Goal: Task Accomplishment & Management: Use online tool/utility

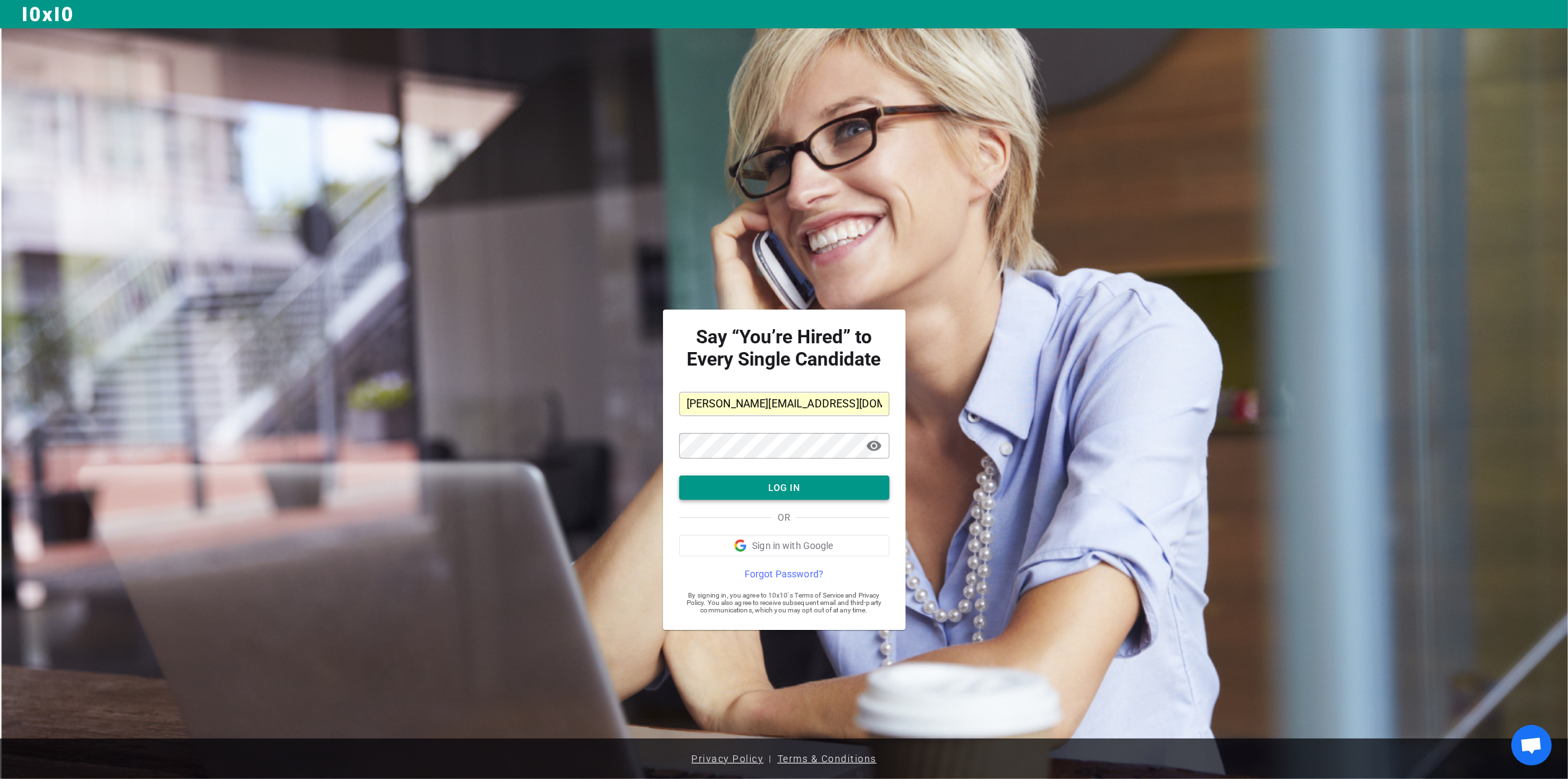
click at [757, 476] on button "LOG IN" at bounding box center [784, 488] width 210 height 25
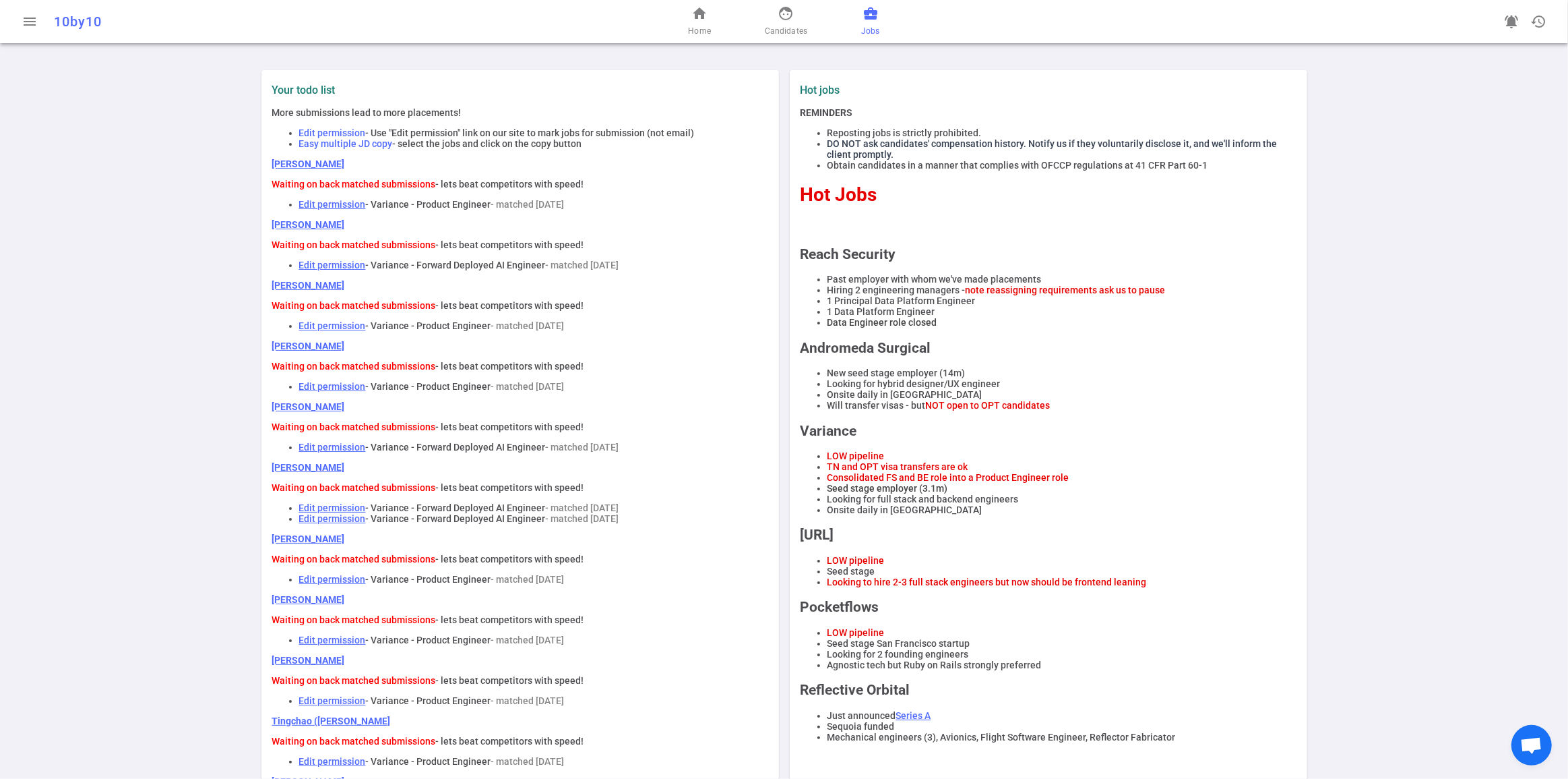
click at [879, 15] on span "business_center" at bounding box center [871, 13] width 16 height 16
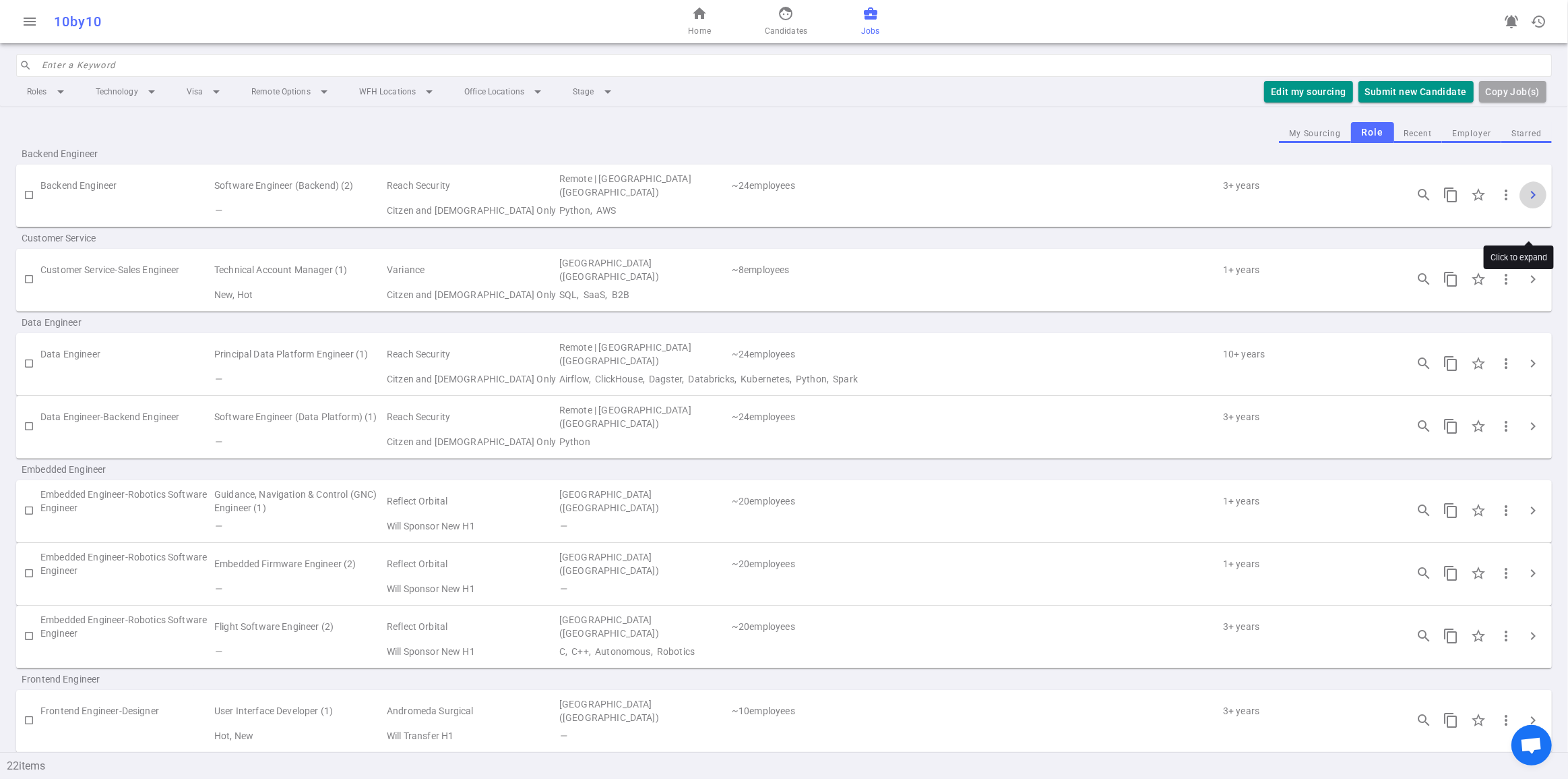
click at [1527, 203] on span "chevron_right" at bounding box center [1533, 194] width 16 height 16
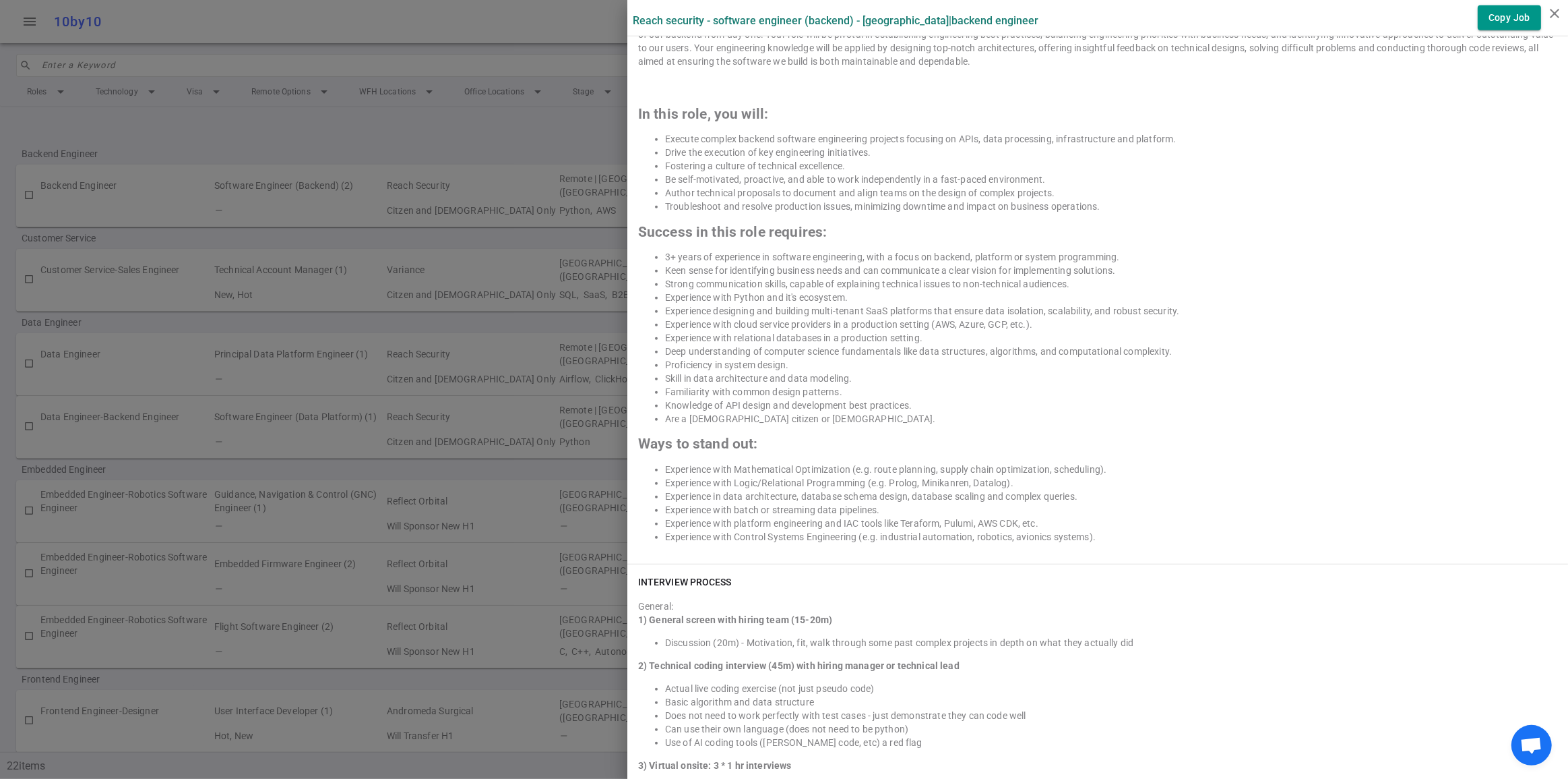
scroll to position [1144, 0]
click at [440, 26] on div at bounding box center [784, 389] width 1568 height 779
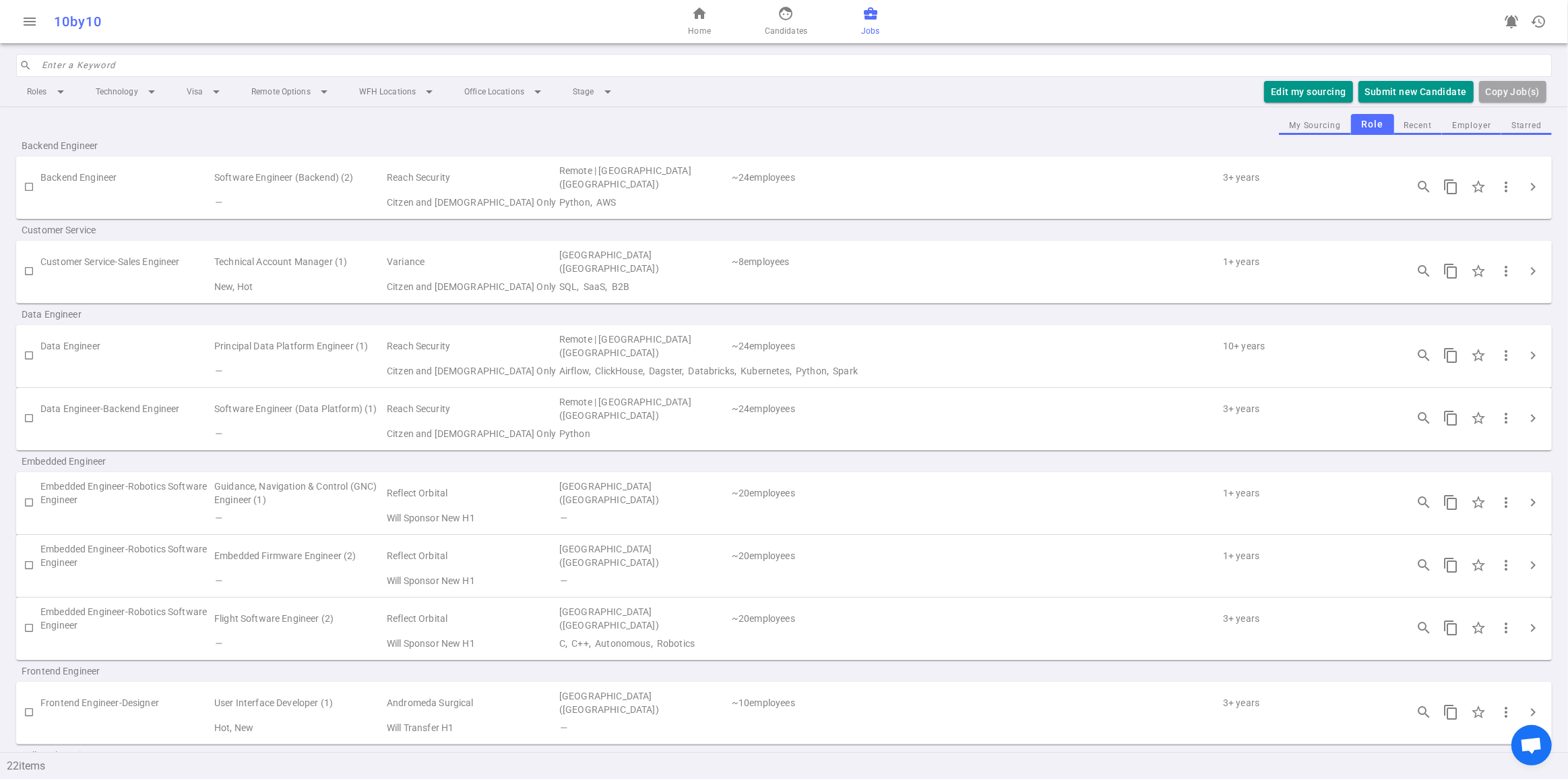
scroll to position [12, 0]
click at [1528, 422] on span "chevron_right" at bounding box center [1533, 414] width 16 height 16
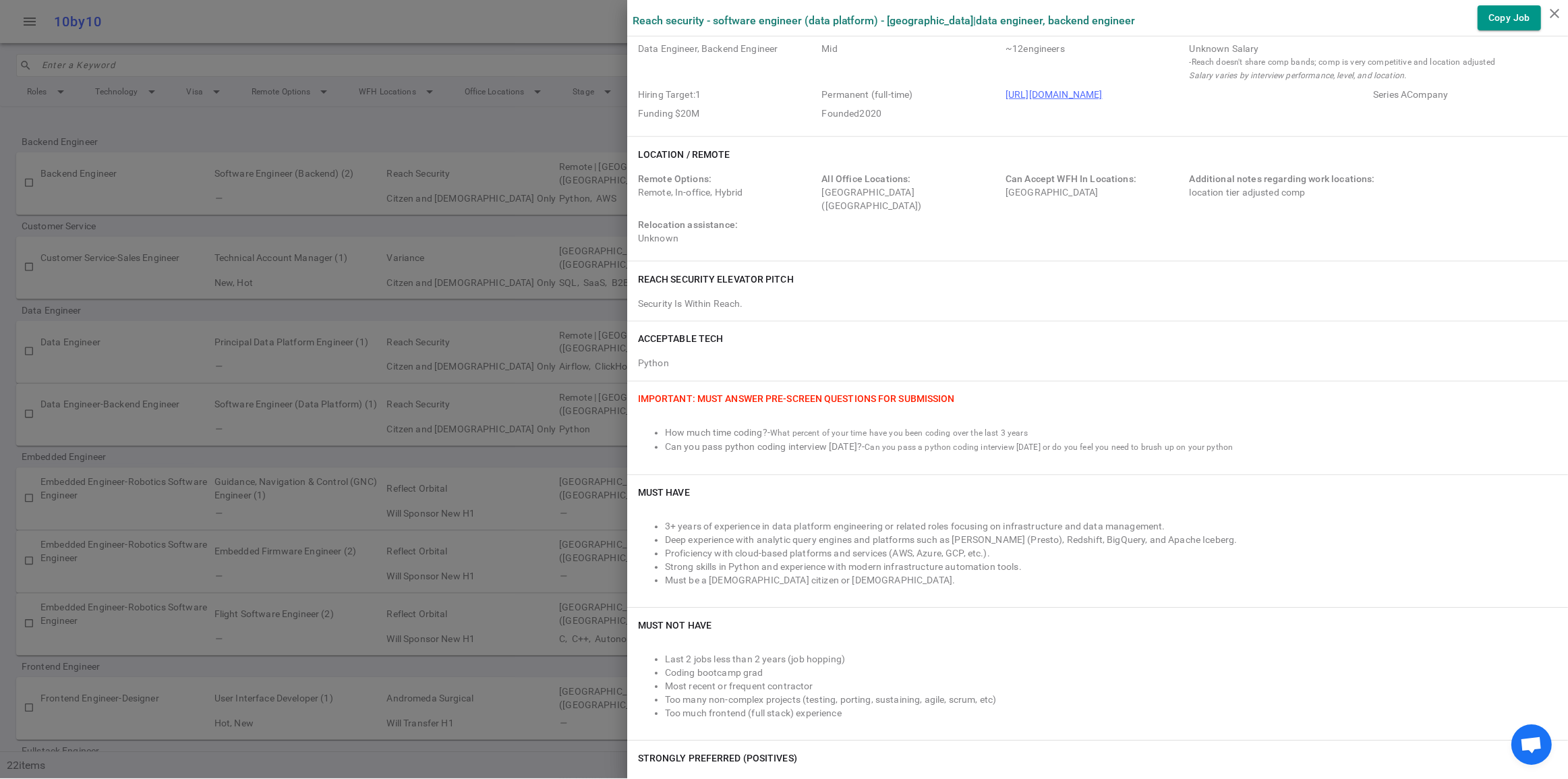
scroll to position [0, 0]
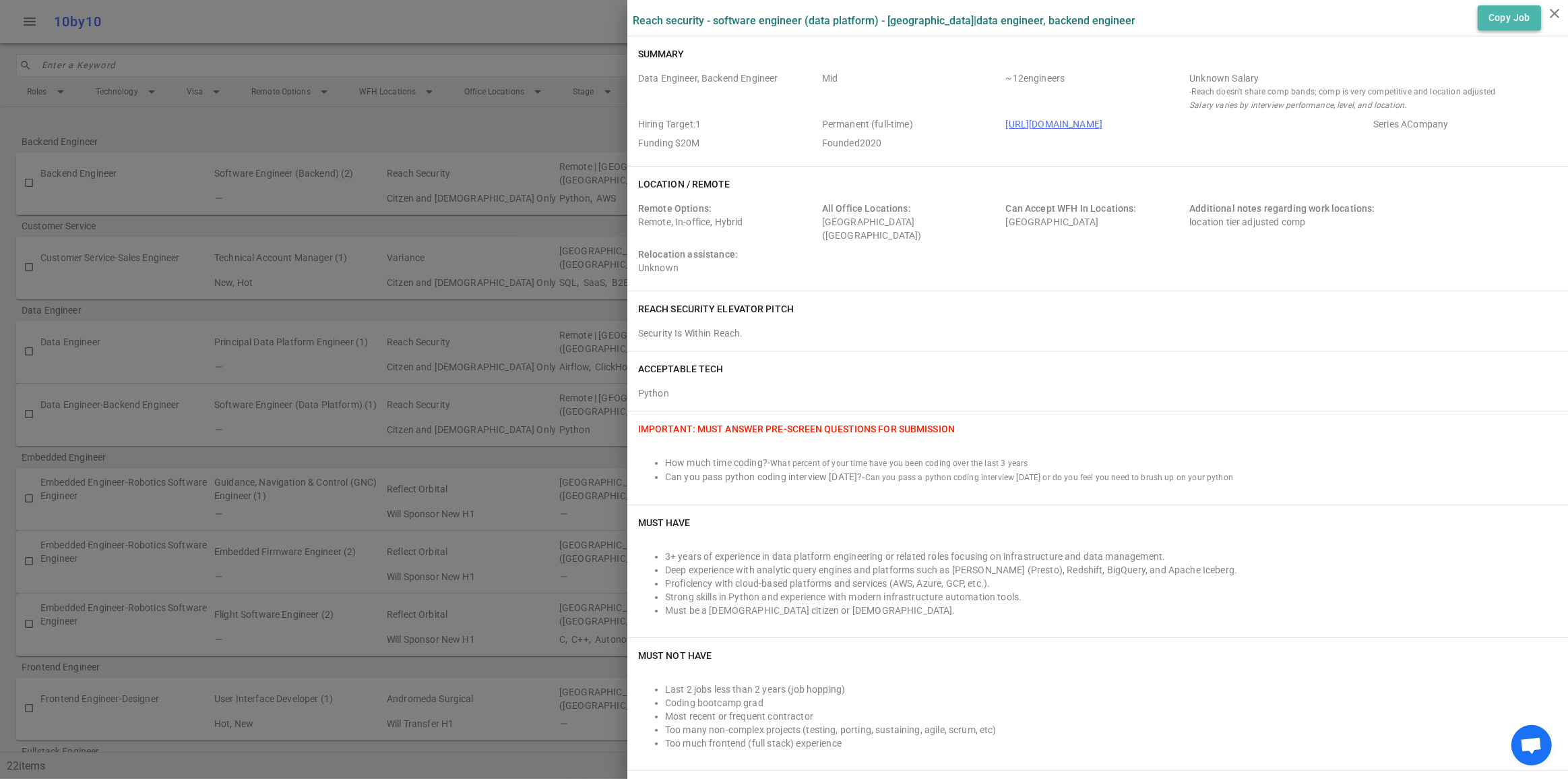
click at [1505, 21] on button "Copy Job" at bounding box center [1509, 18] width 63 height 25
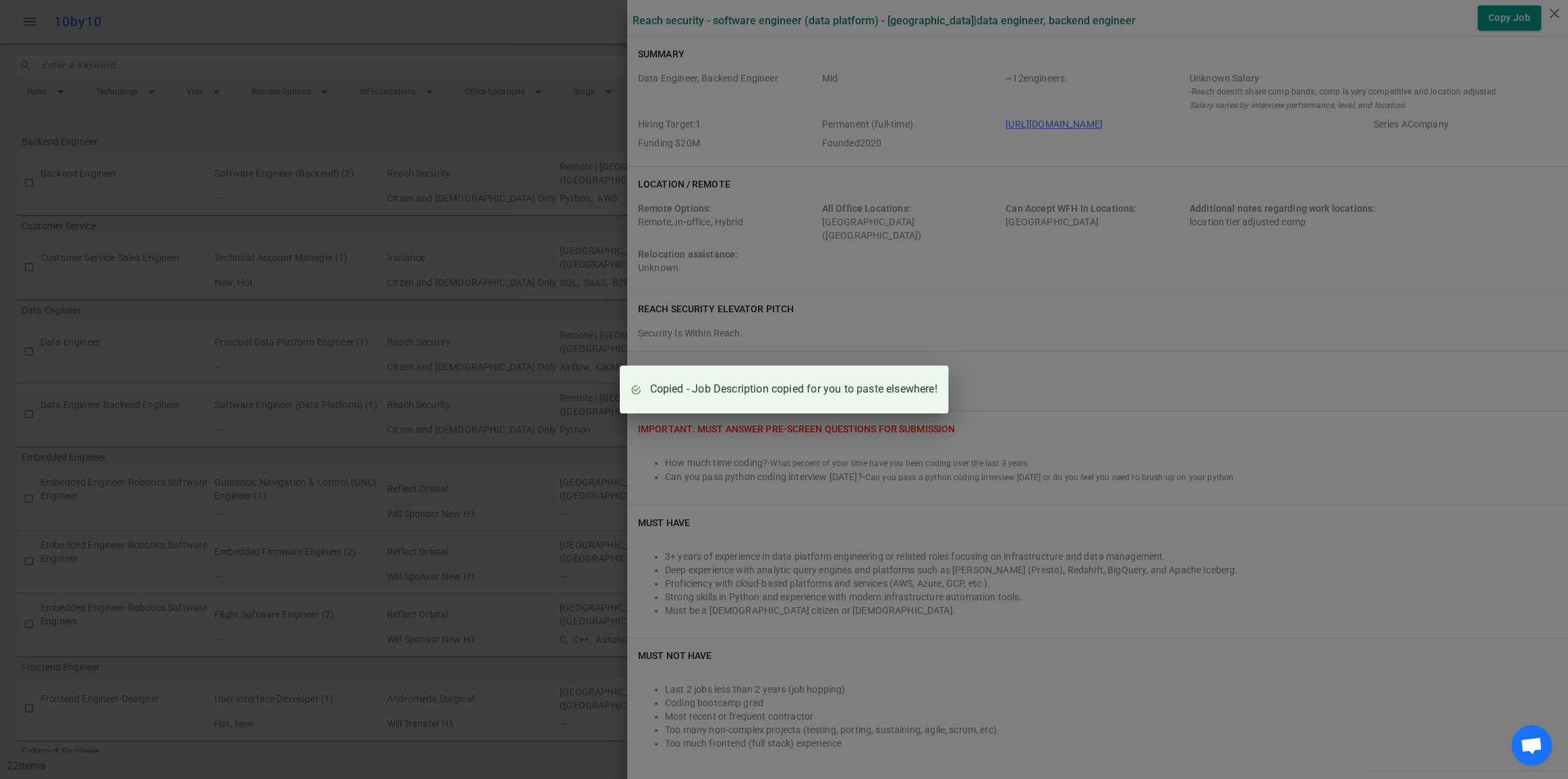
click at [516, 33] on div "Copied - Job Description copied for you to paste elsewhere!" at bounding box center [784, 389] width 1568 height 779
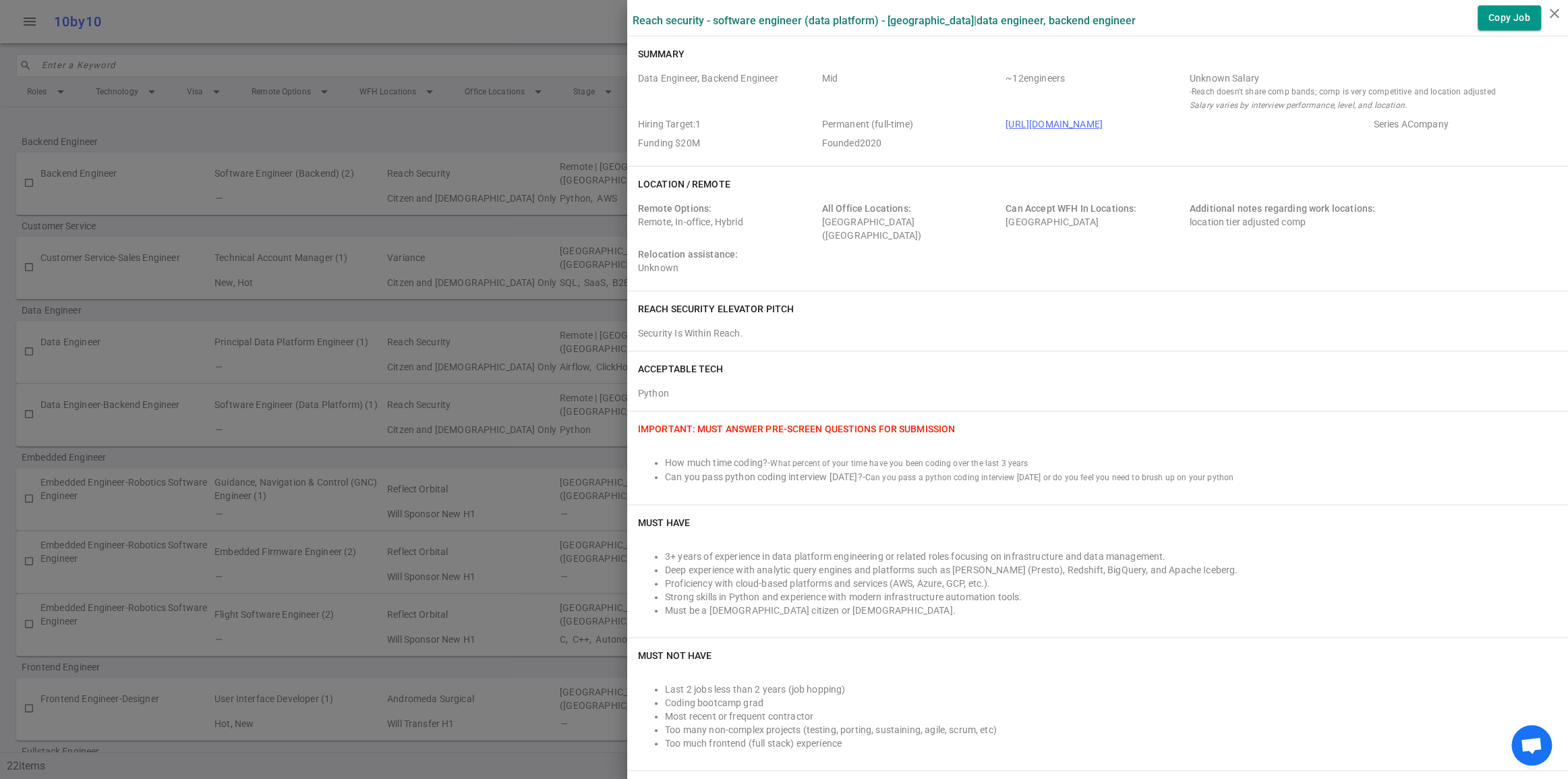
click at [516, 33] on div at bounding box center [784, 389] width 1568 height 779
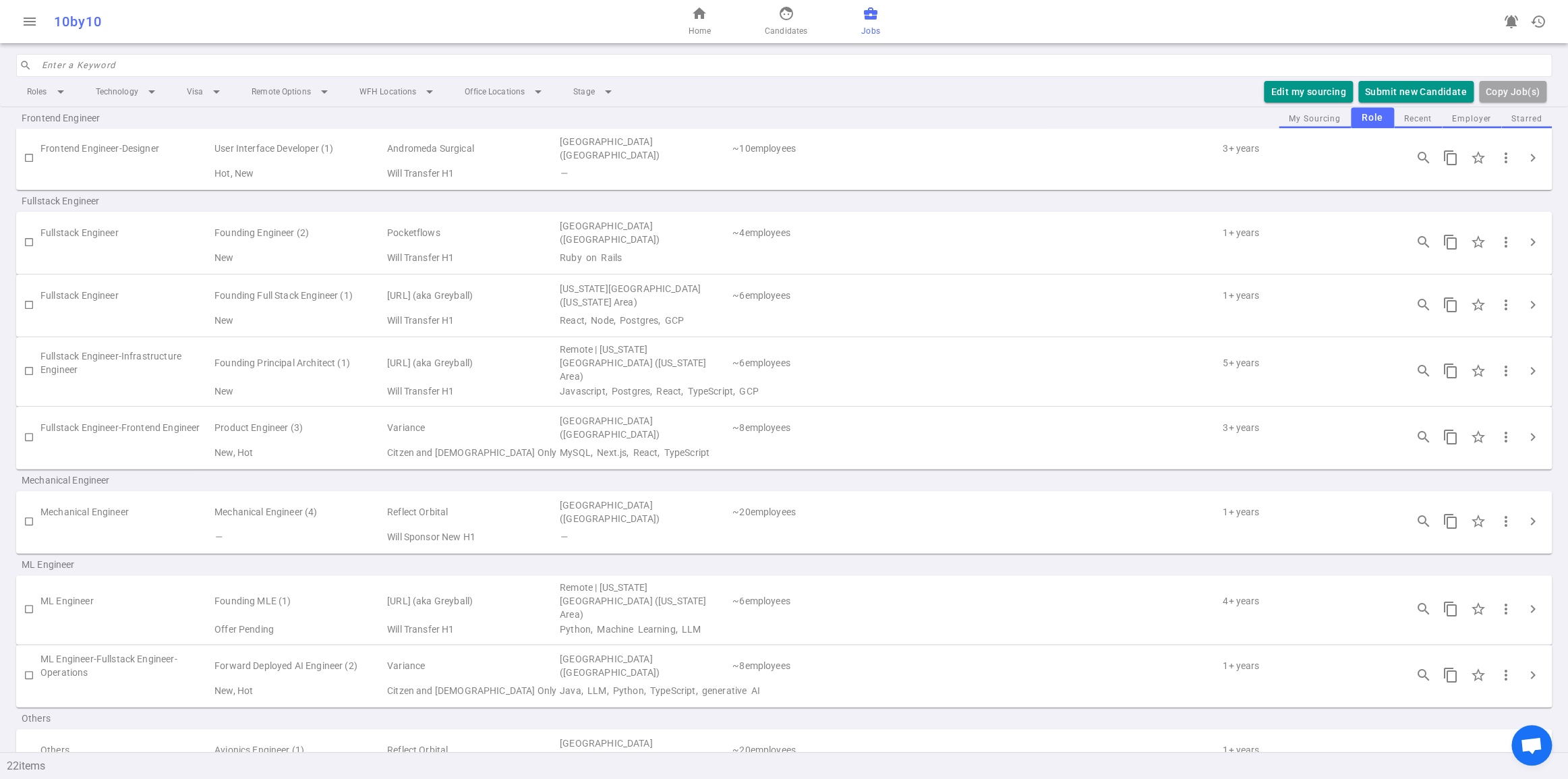
scroll to position [570, 0]
click at [1531, 305] on span "chevron_right" at bounding box center [1532, 297] width 16 height 16
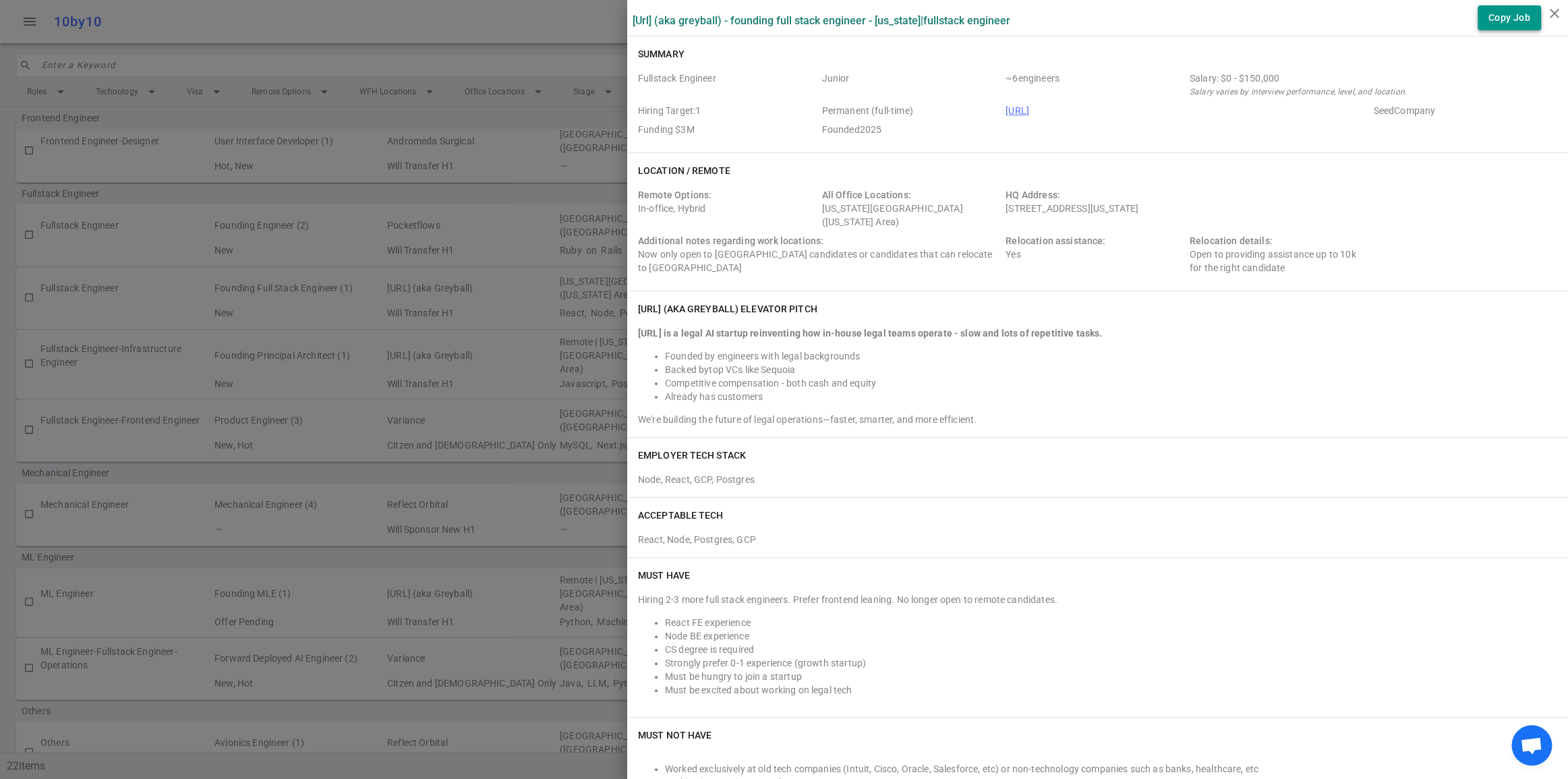
click at [1494, 29] on button "Copy Job" at bounding box center [1509, 18] width 63 height 25
